Goal: Transaction & Acquisition: Purchase product/service

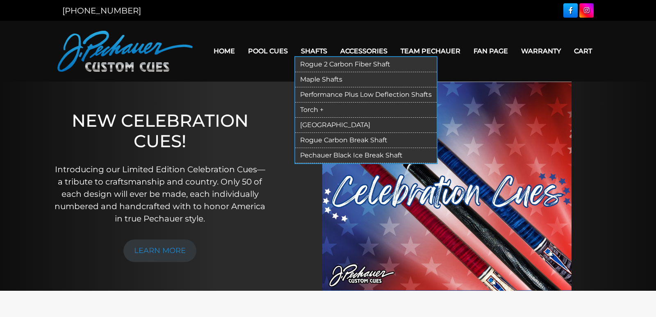
click at [317, 62] on link "Rogue 2 Carbon Fiber Shaft" at bounding box center [365, 64] width 141 height 15
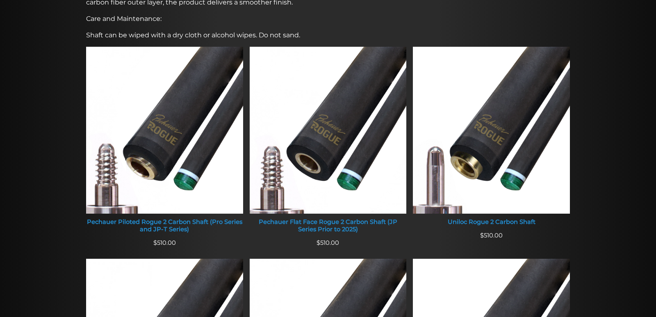
scroll to position [313, 0]
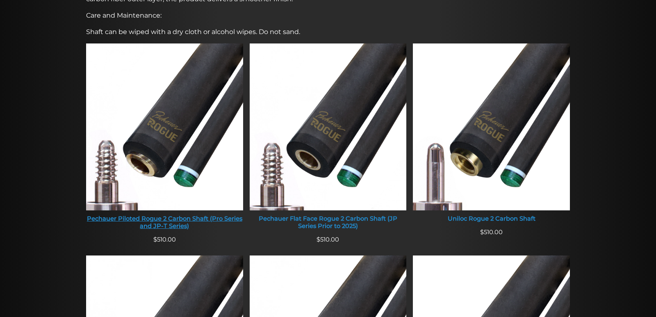
click at [181, 220] on div "Pechauer Piloted Rogue 2 Carbon Shaft (Pro Series and JP-T Series)" at bounding box center [164, 222] width 157 height 14
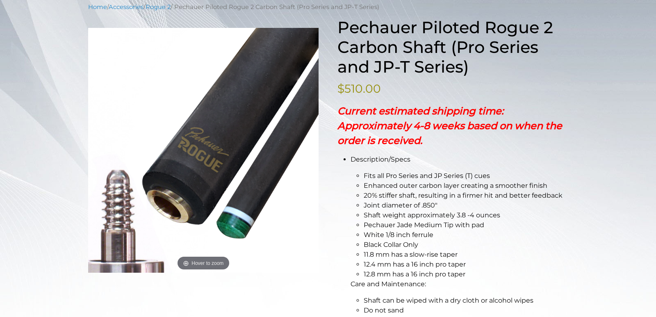
scroll to position [108, 0]
